Goal: Information Seeking & Learning: Find specific fact

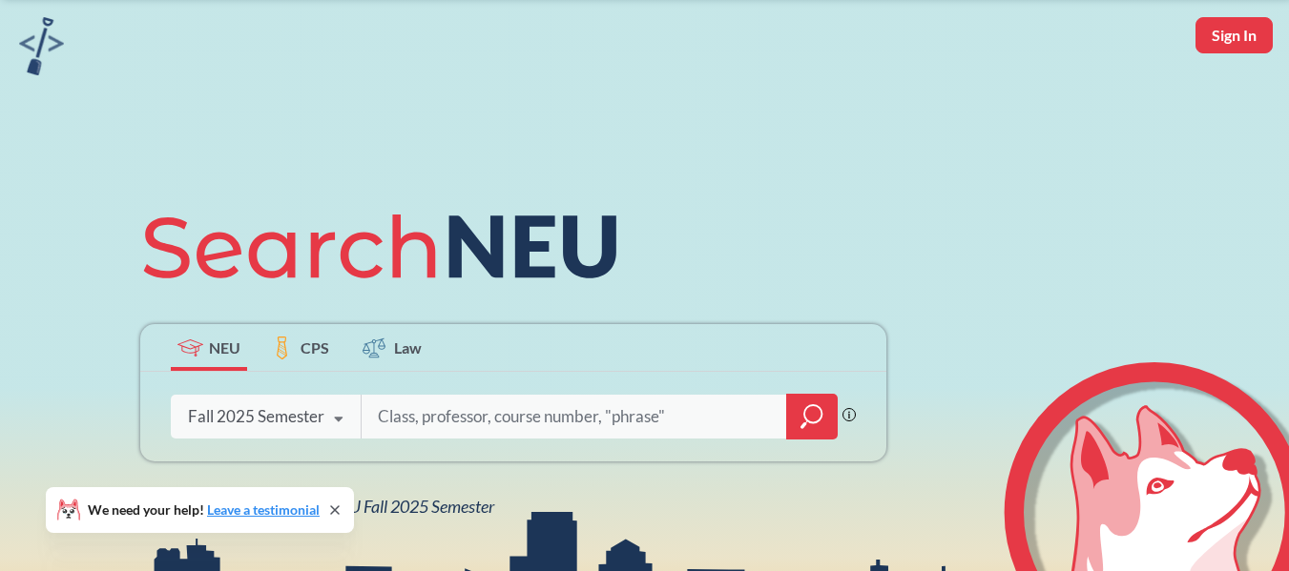
scroll to position [95, 0]
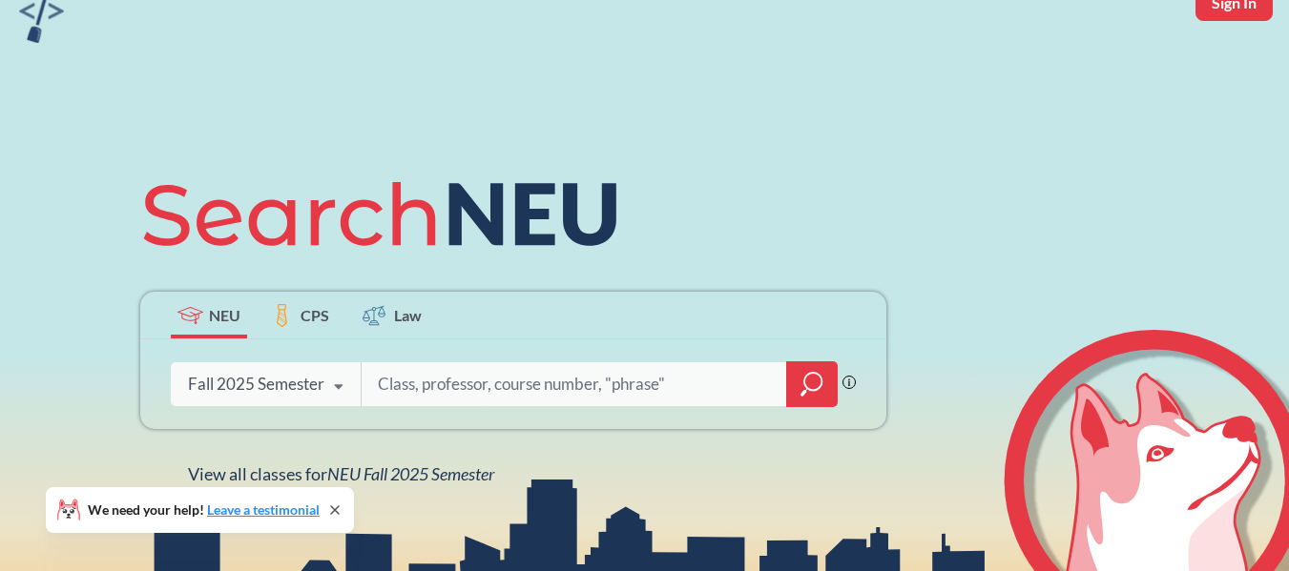
click at [331, 383] on icon at bounding box center [338, 387] width 36 height 53
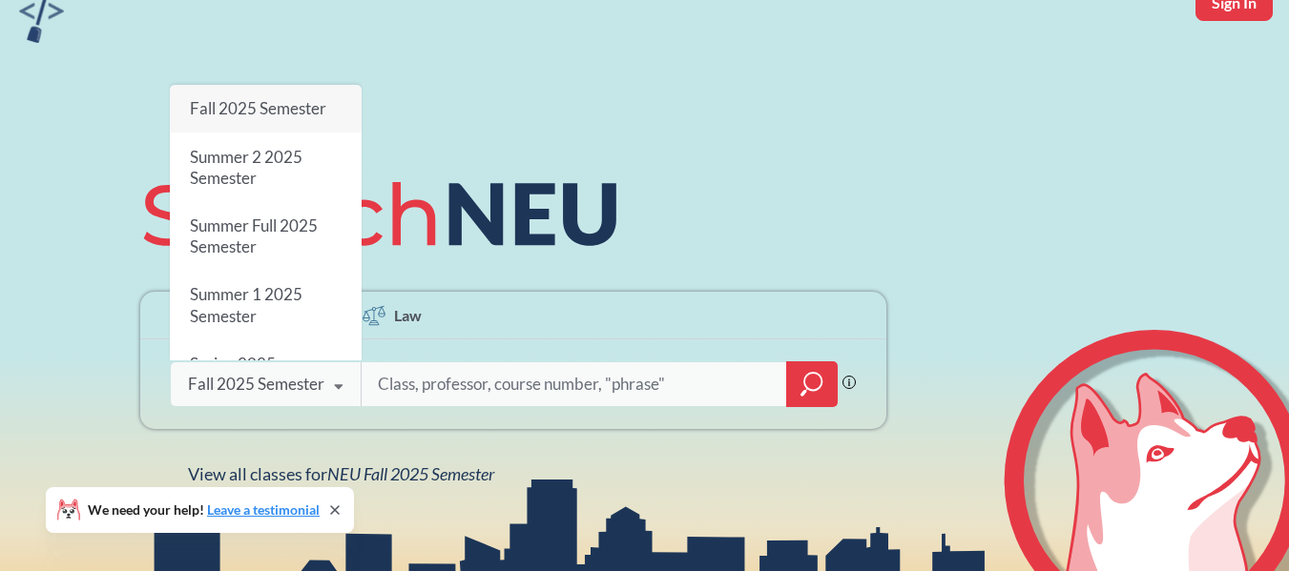
click at [480, 335] on div "NEU CPS Law" at bounding box center [513, 316] width 746 height 48
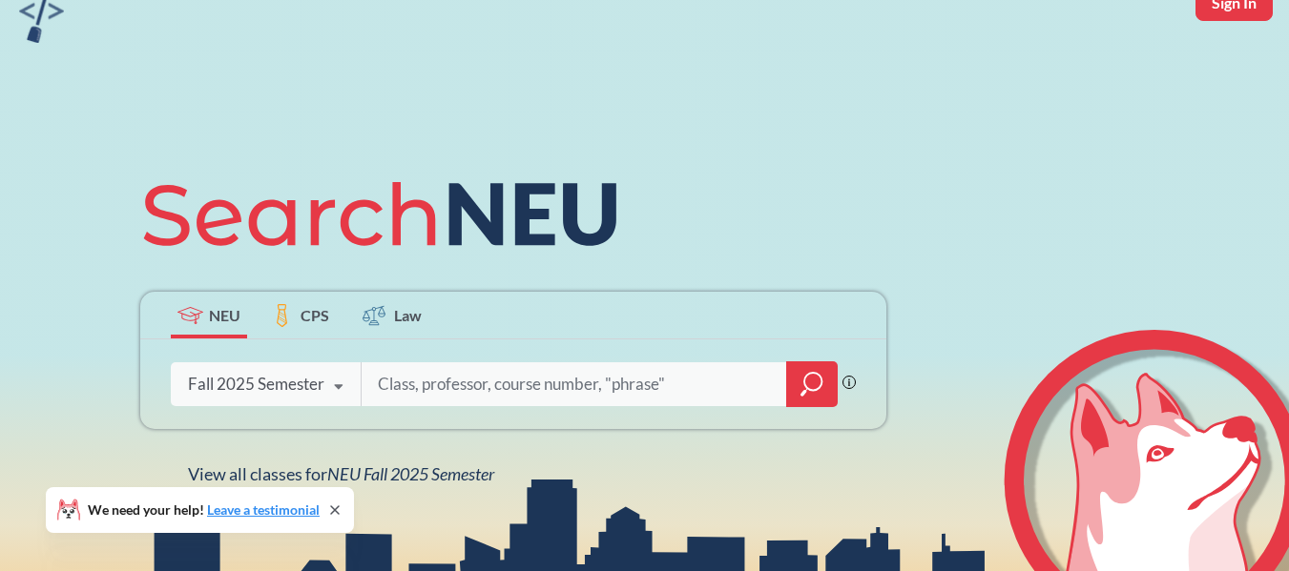
click at [316, 302] on label "CPS" at bounding box center [300, 315] width 76 height 47
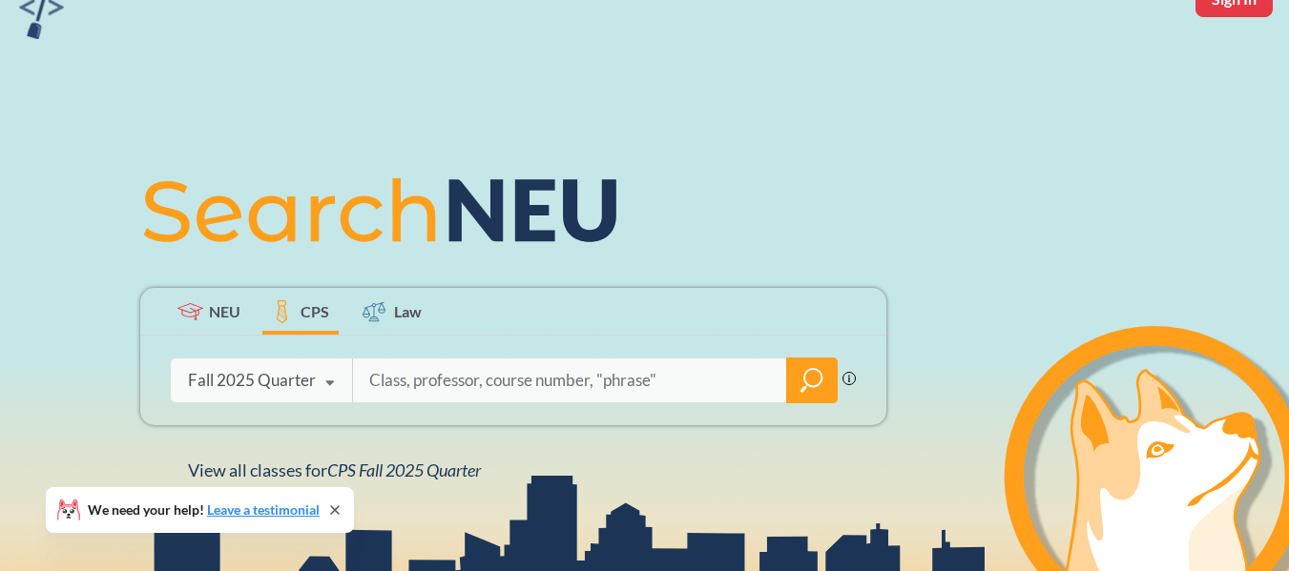
scroll to position [191, 0]
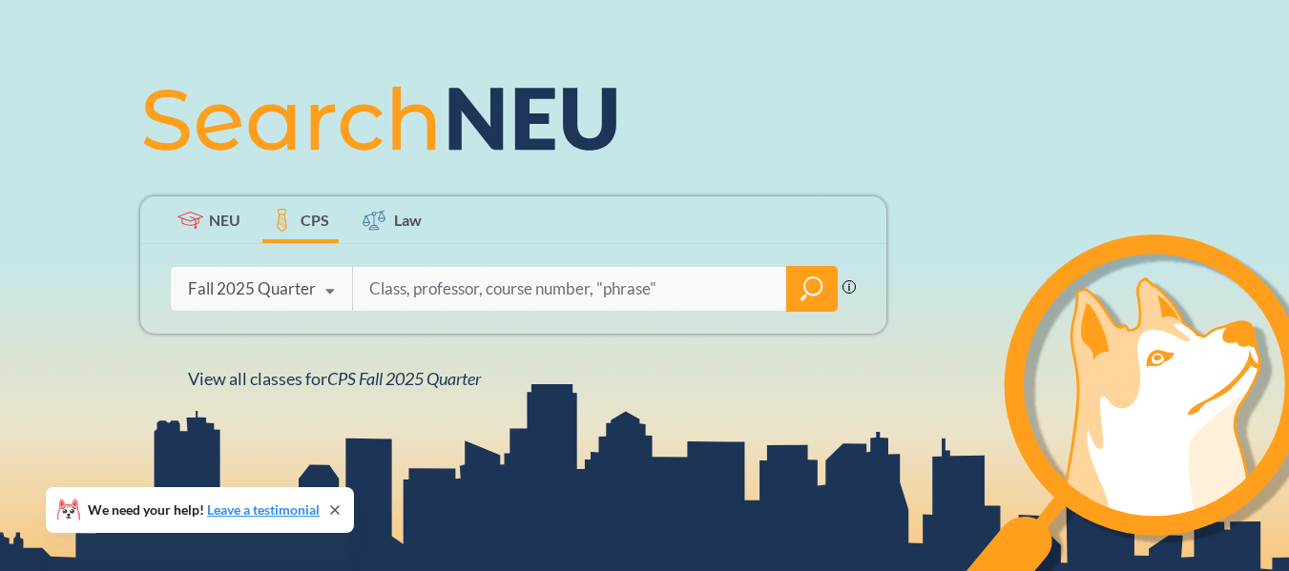
click at [461, 279] on input "search" at bounding box center [569, 289] width 405 height 40
type input "aly 6139"
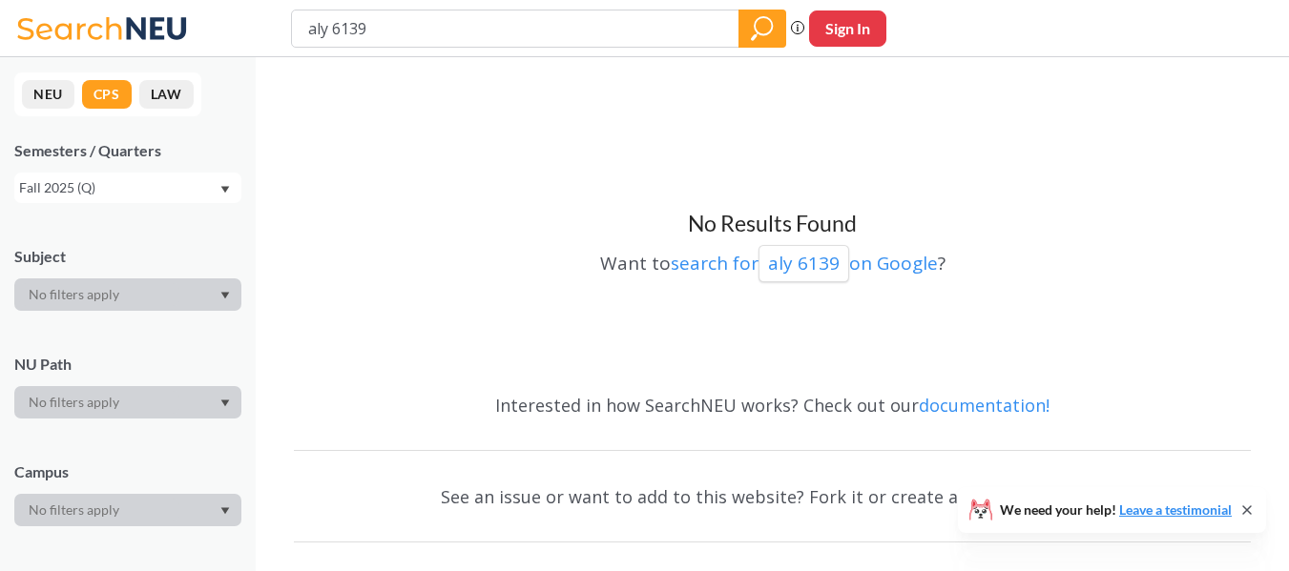
click at [446, 36] on input "aly 6139" at bounding box center [515, 28] width 419 height 32
type input "aly 6130"
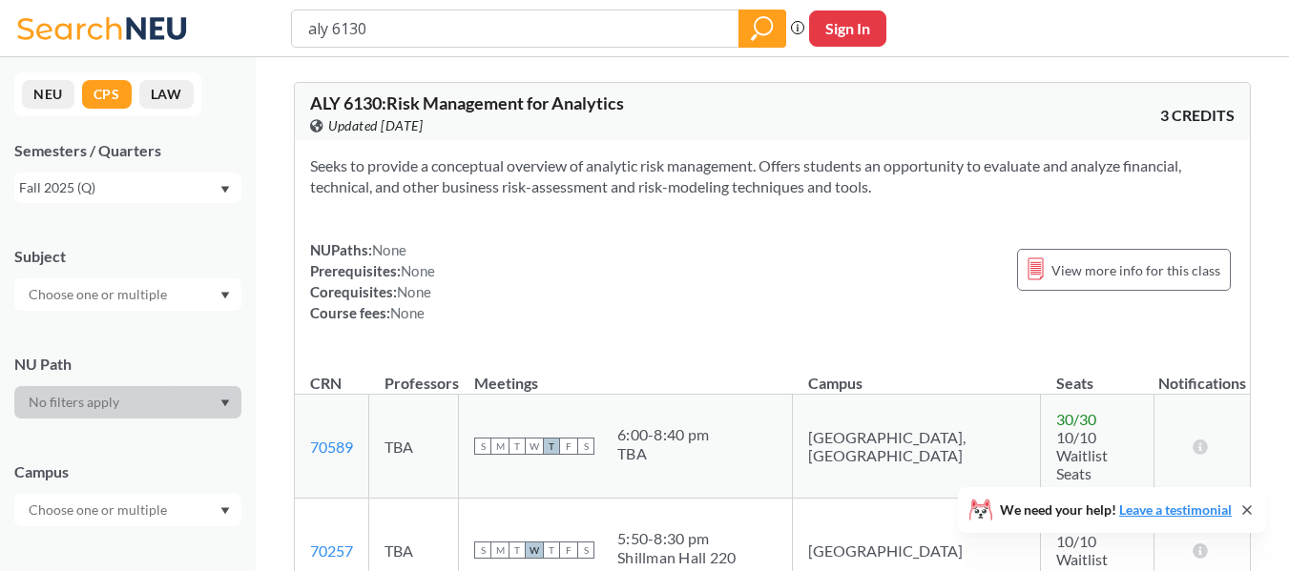
scroll to position [286, 0]
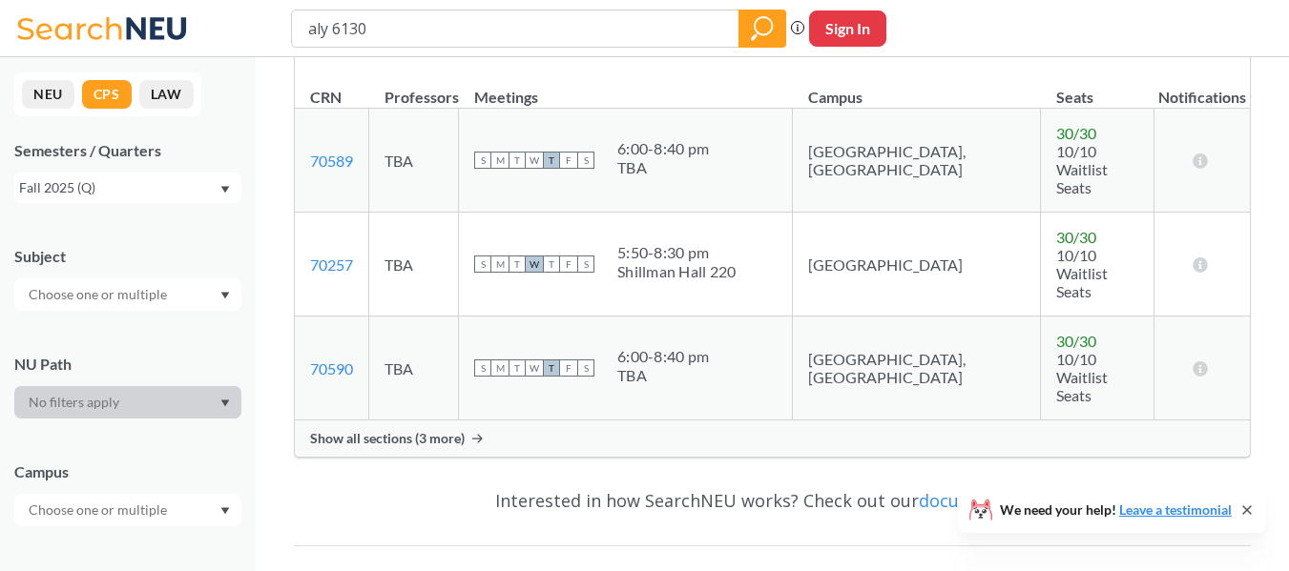
click at [754, 421] on div "Show all sections (3 more)" at bounding box center [772, 439] width 955 height 36
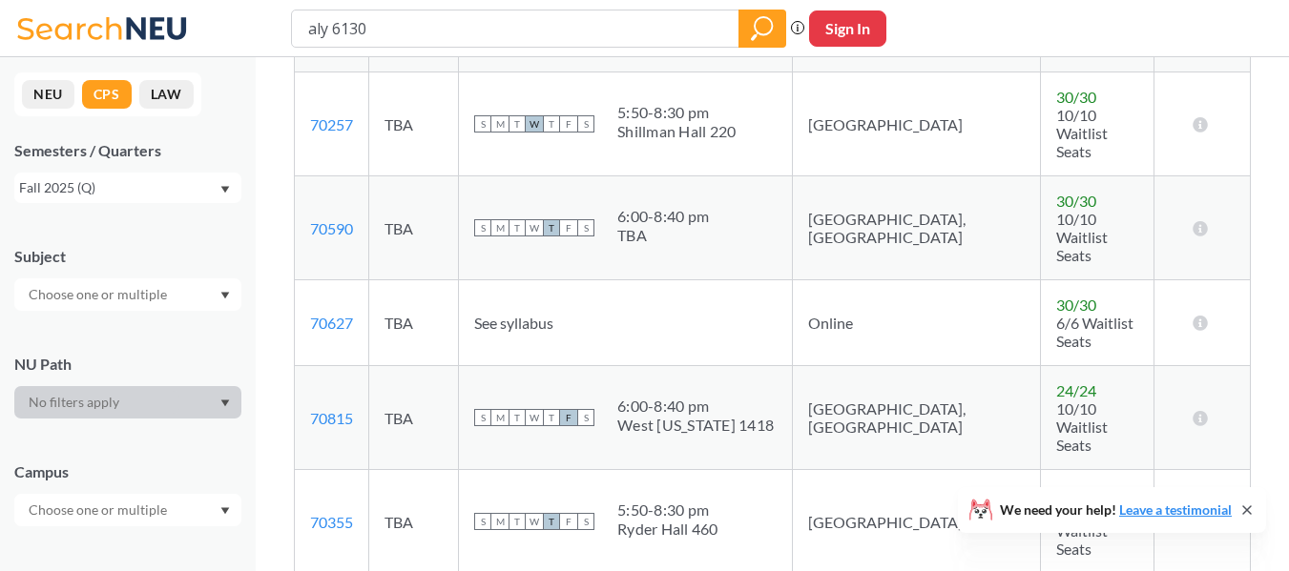
scroll to position [477, 0]
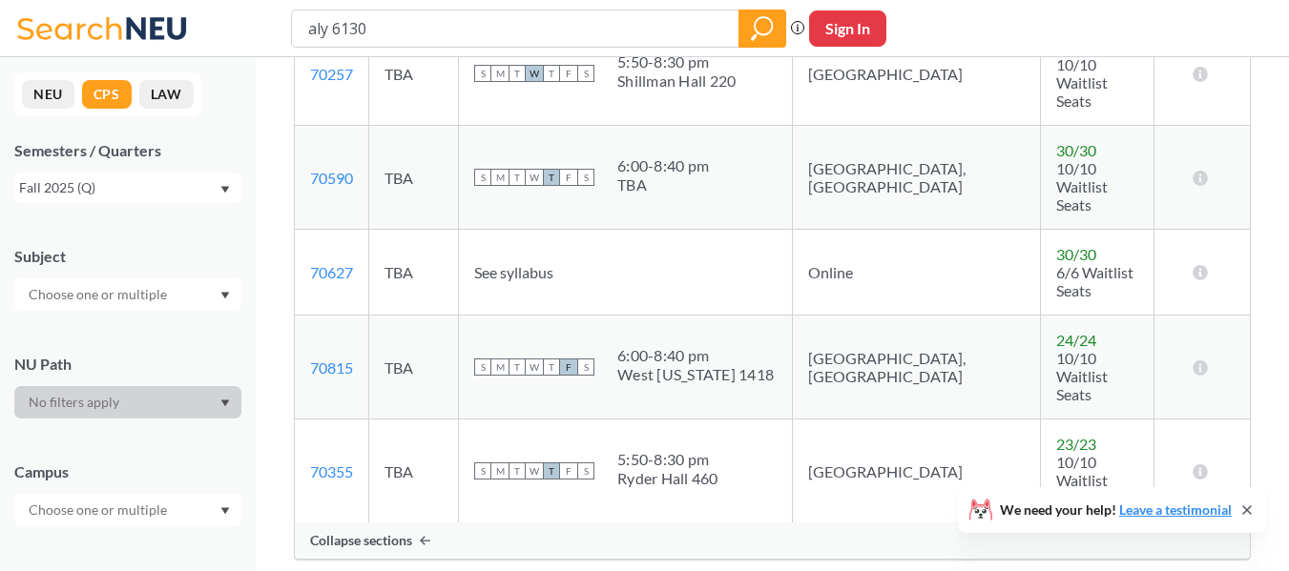
click at [847, 316] on td "[GEOGRAPHIC_DATA], [GEOGRAPHIC_DATA]" at bounding box center [917, 368] width 248 height 104
drag, startPoint x: 847, startPoint y: 251, endPoint x: 705, endPoint y: 255, distance: 142.2
click at [707, 316] on tr "70815 View this section on Banner. TBA S M T W T F S 6:00 - 8:40 pm [GEOGRAPHIC…" at bounding box center [772, 368] width 955 height 104
click at [705, 365] on div "West [US_STATE] 1418" at bounding box center [695, 374] width 156 height 19
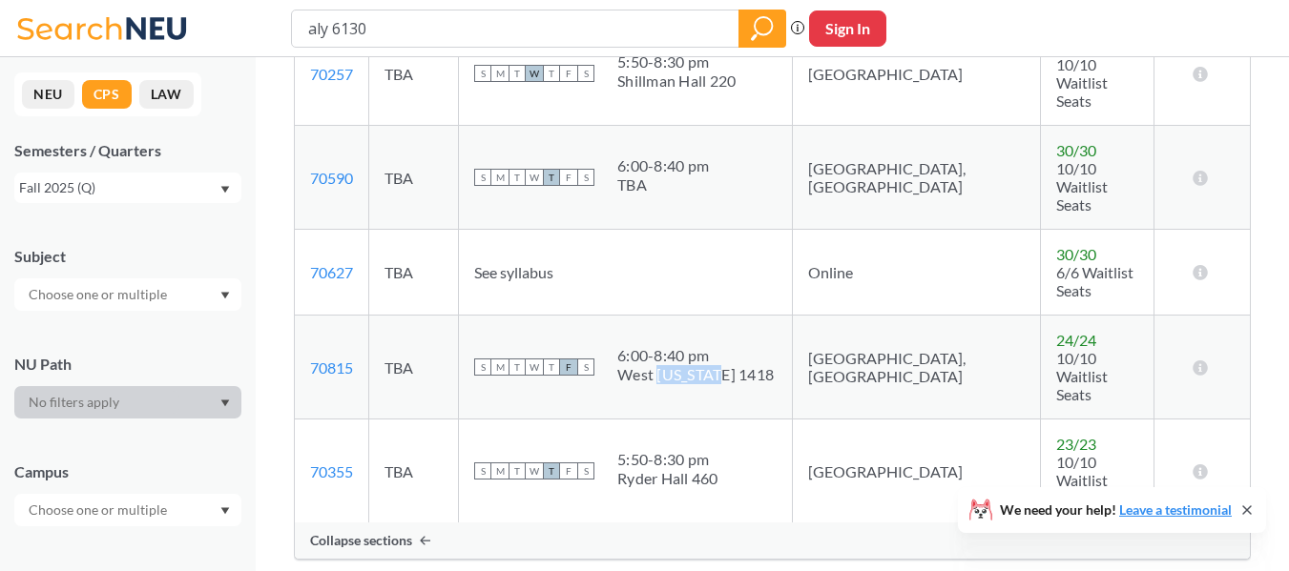
click at [705, 365] on div "West [US_STATE] 1418" at bounding box center [695, 374] width 156 height 19
click at [699, 365] on div "West [US_STATE] 1418" at bounding box center [695, 374] width 156 height 19
click at [686, 346] on div "6:00 - 8:40 pm" at bounding box center [695, 355] width 156 height 19
drag, startPoint x: 686, startPoint y: 223, endPoint x: 680, endPoint y: 248, distance: 25.4
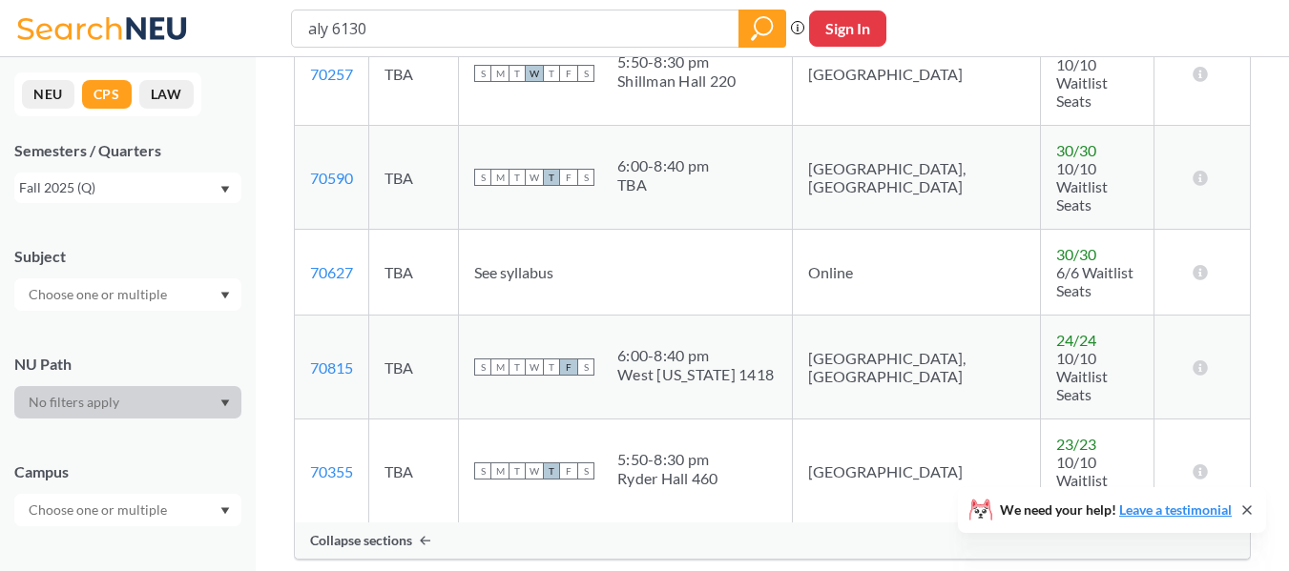
click at [680, 346] on span "6:00 - 8:40 pm [GEOGRAPHIC_DATA][US_STATE] 1418" at bounding box center [695, 365] width 156 height 38
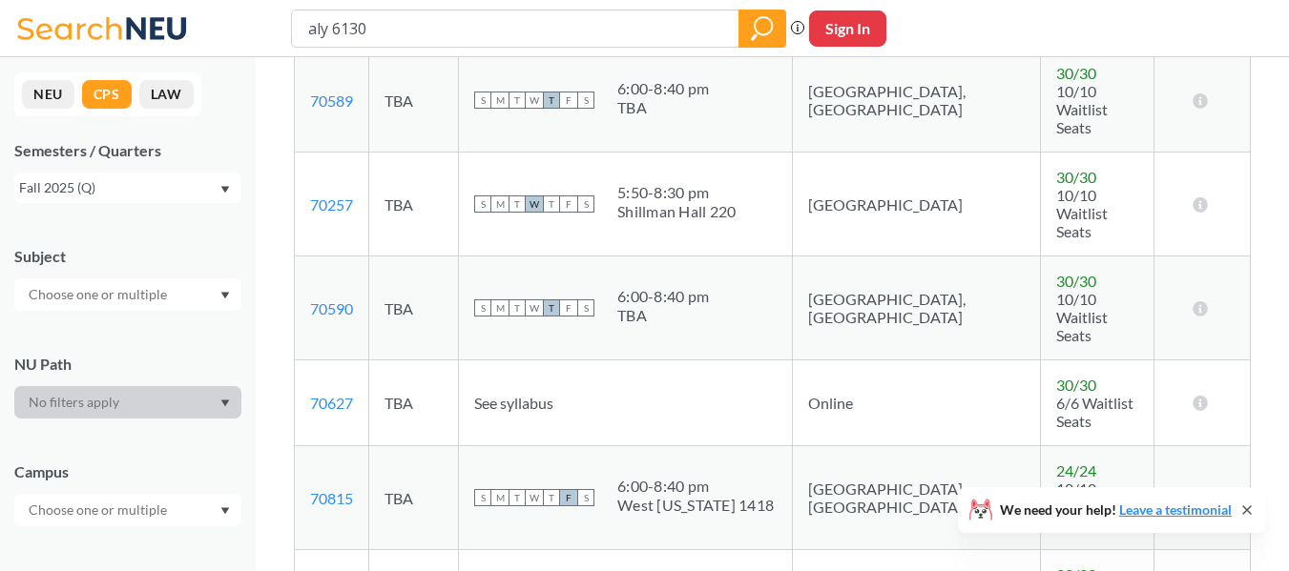
scroll to position [381, 0]
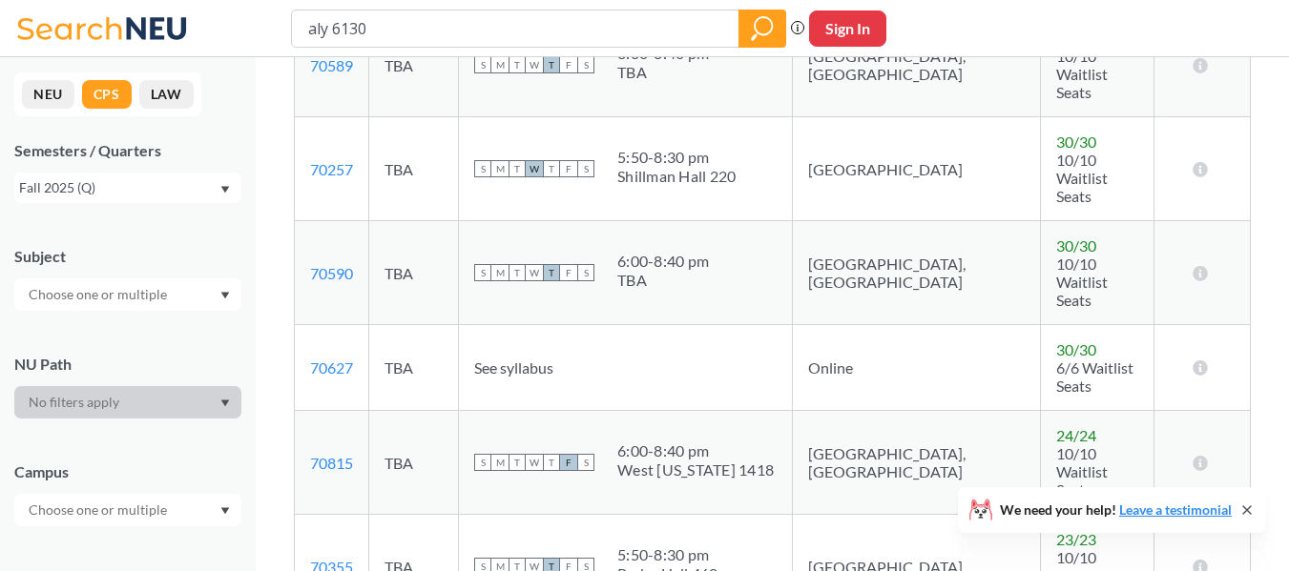
click at [726, 442] on div "6:00 - 8:40 pm" at bounding box center [695, 451] width 156 height 19
click at [751, 461] on div "West [US_STATE] 1418" at bounding box center [695, 470] width 156 height 19
copy div "1418"
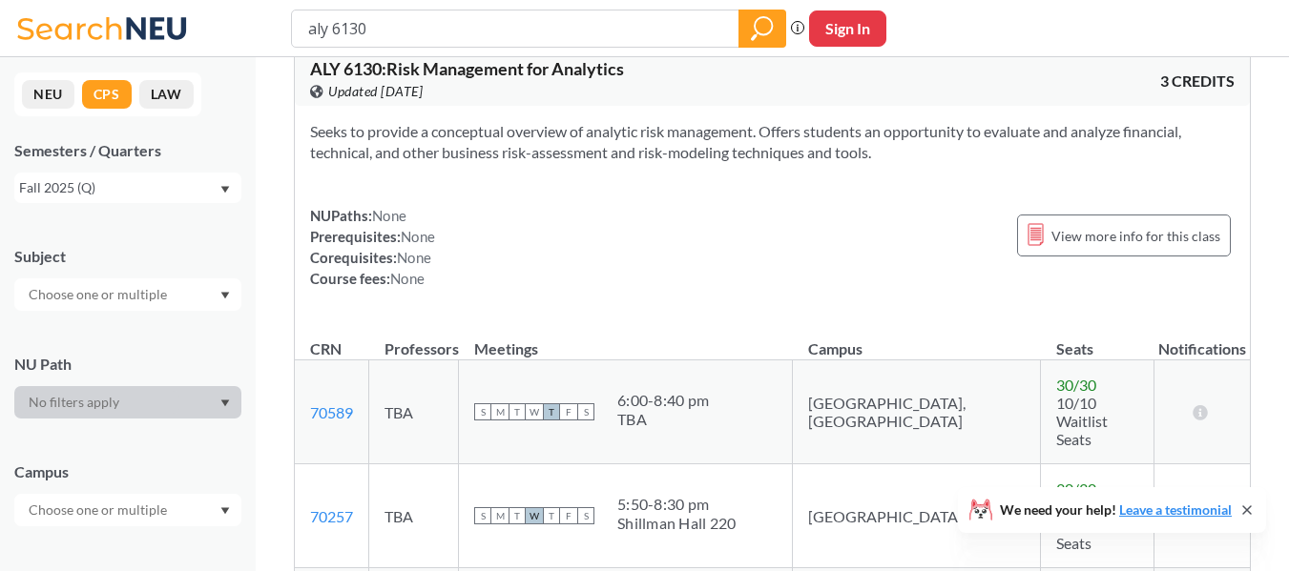
scroll to position [0, 0]
